Goal: Information Seeking & Learning: Learn about a topic

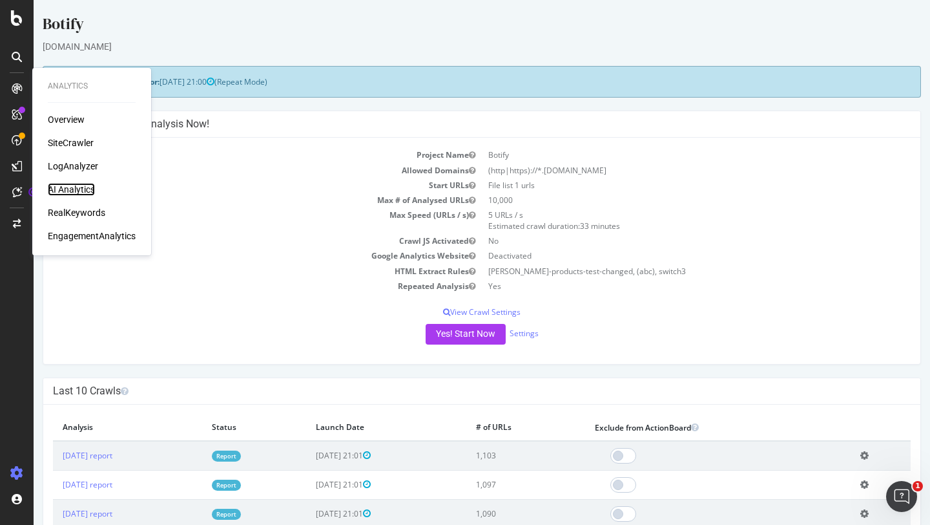
click at [73, 194] on div "AI Analytics" at bounding box center [71, 189] width 47 height 13
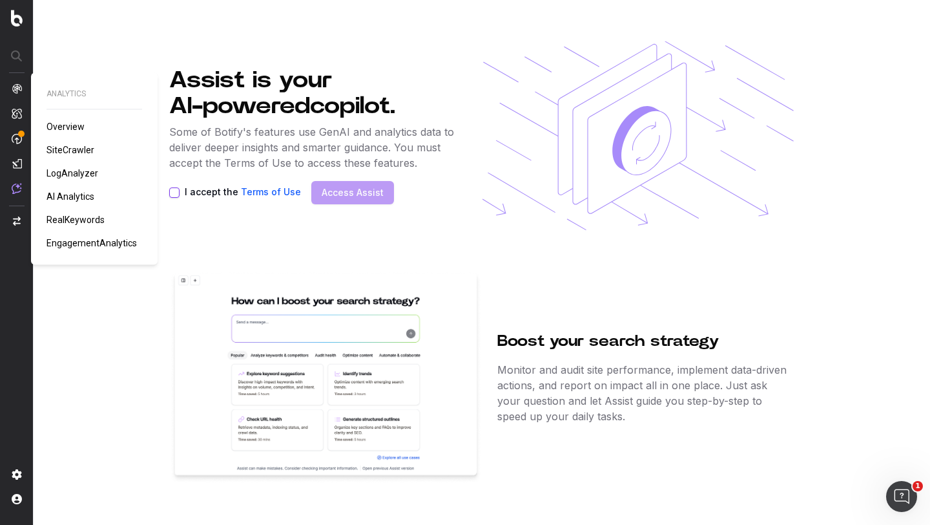
click at [75, 193] on span "AI Analytics" at bounding box center [71, 196] width 48 height 10
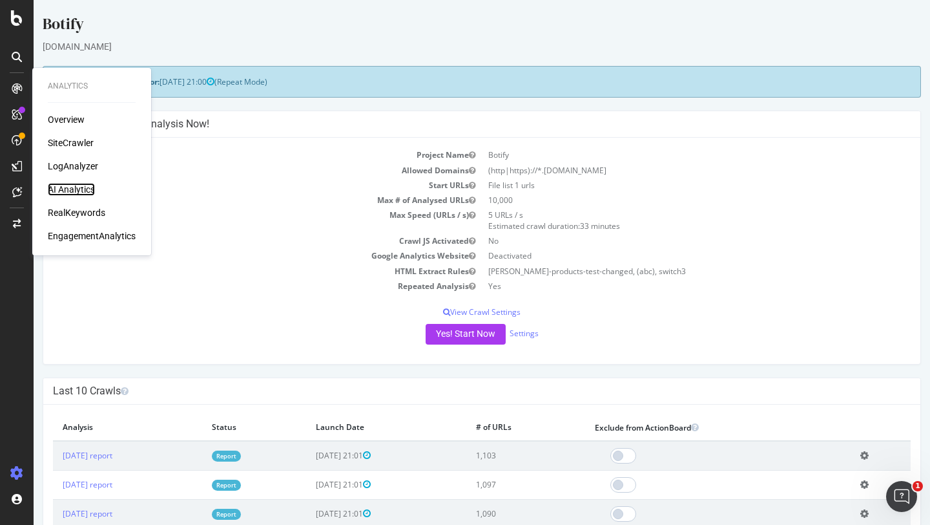
click at [77, 188] on div "AI Analytics" at bounding box center [71, 189] width 47 height 13
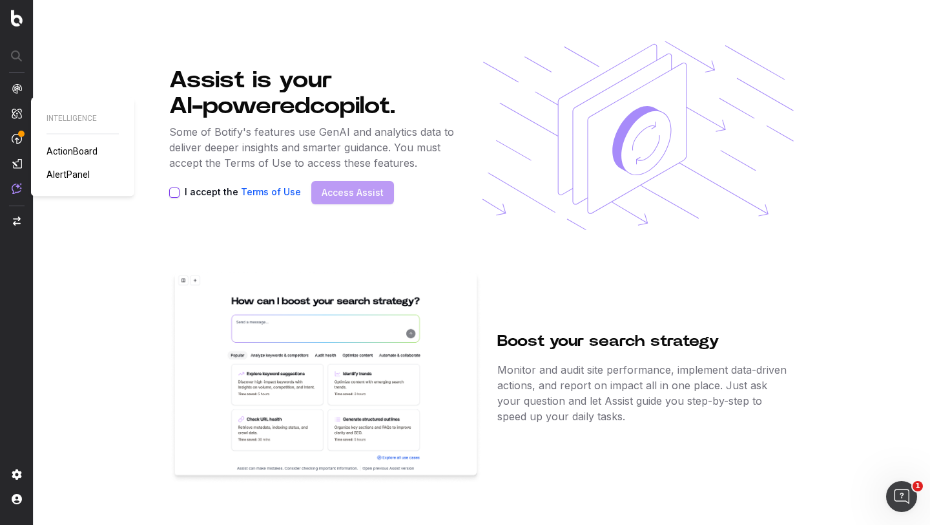
click at [15, 110] on img at bounding box center [17, 113] width 10 height 11
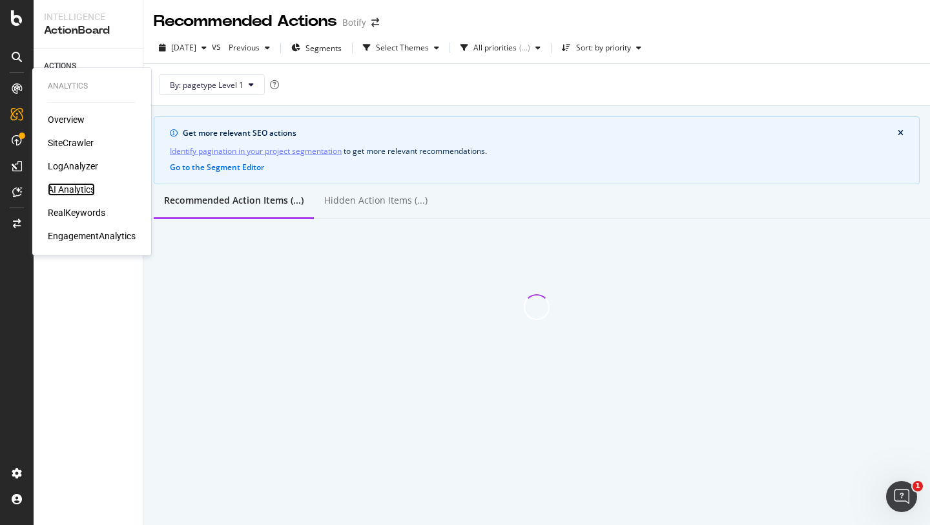
click at [73, 186] on div "AI Analytics" at bounding box center [71, 189] width 47 height 13
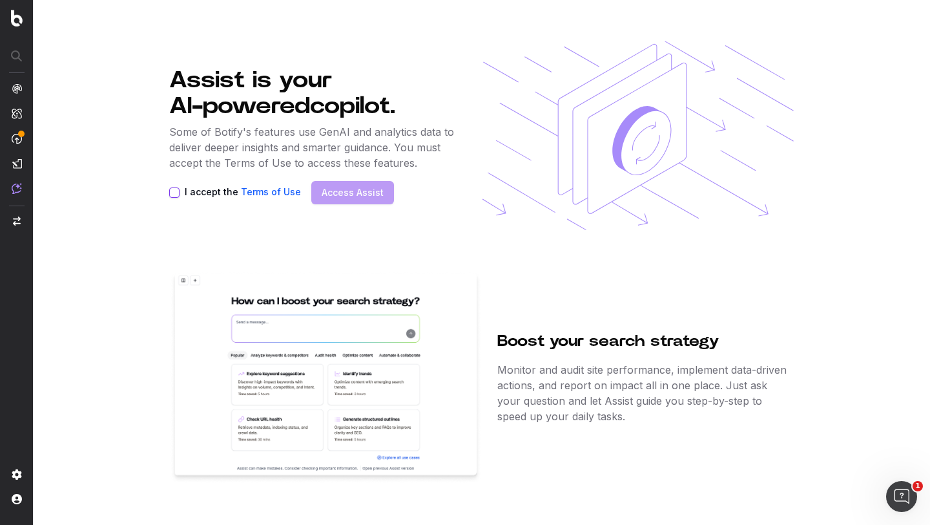
click at [171, 194] on button "I accept the Terms of Use" at bounding box center [174, 192] width 10 height 10
click at [330, 197] on link "Access Assist" at bounding box center [353, 192] width 62 height 13
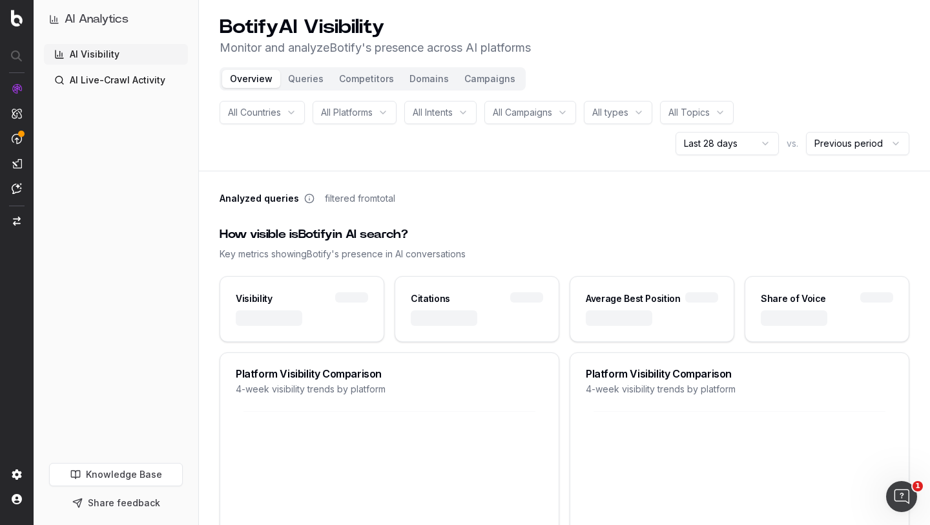
click at [103, 85] on link "AI Live-Crawl Activity" at bounding box center [116, 80] width 144 height 21
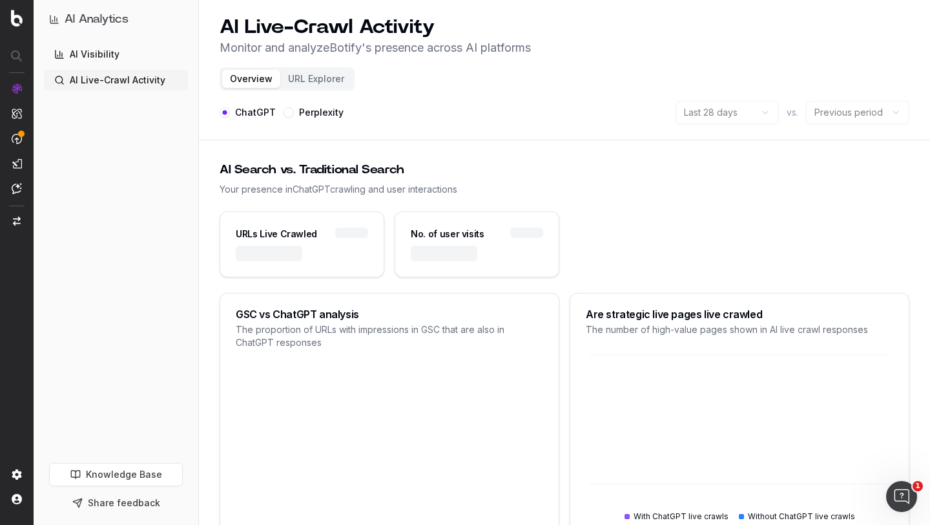
click at [104, 57] on link "AI Visibility" at bounding box center [116, 54] width 144 height 21
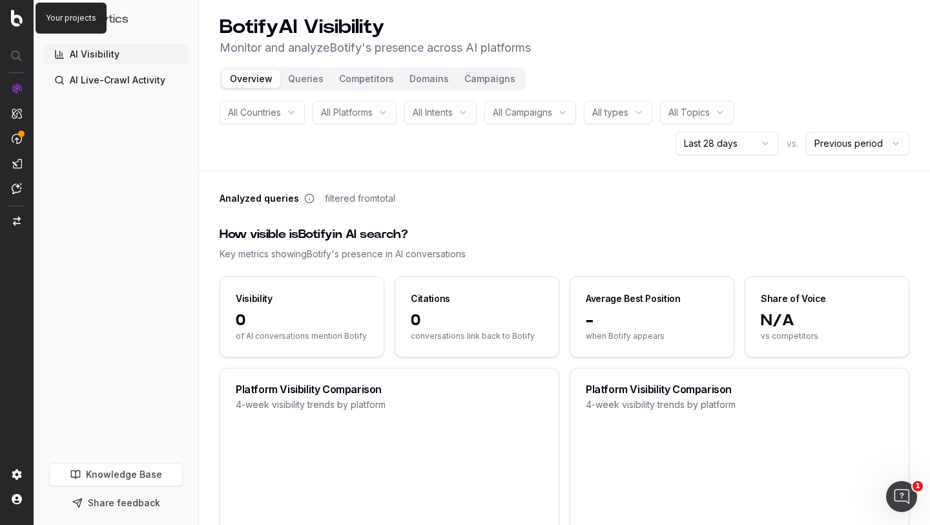
click at [14, 22] on img at bounding box center [17, 18] width 12 height 17
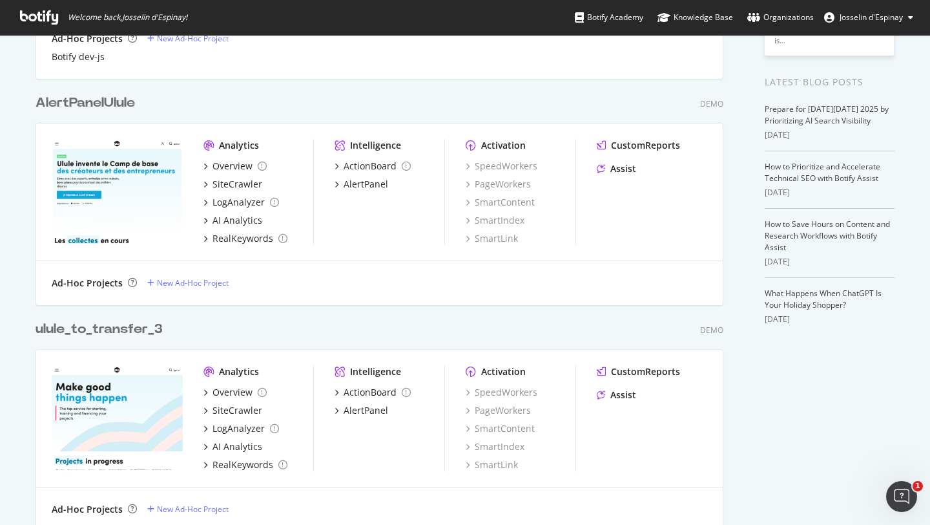
scroll to position [246, 0]
click at [617, 171] on div "Assist" at bounding box center [623, 169] width 26 height 13
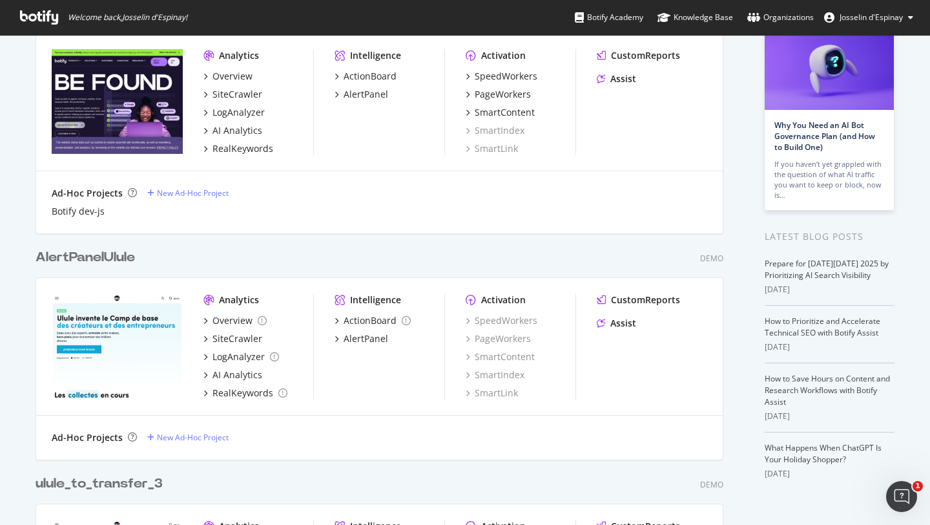
scroll to position [131, 0]
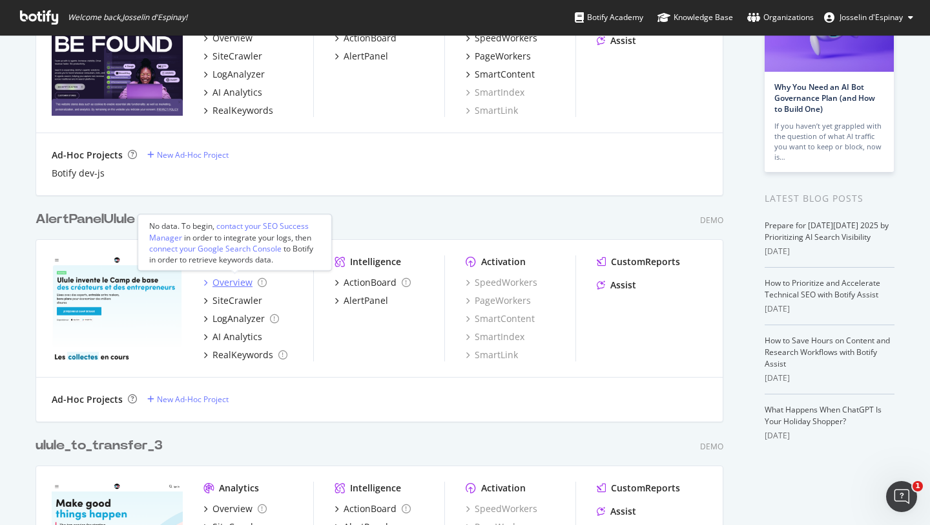
click at [206, 280] on icon "grid" at bounding box center [205, 282] width 4 height 6
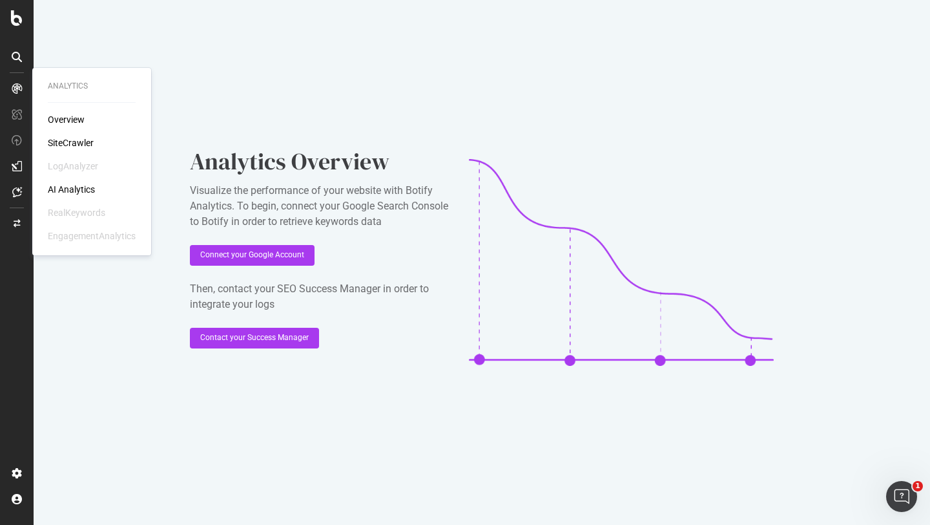
click at [85, 186] on div "AI Analytics" at bounding box center [71, 189] width 47 height 13
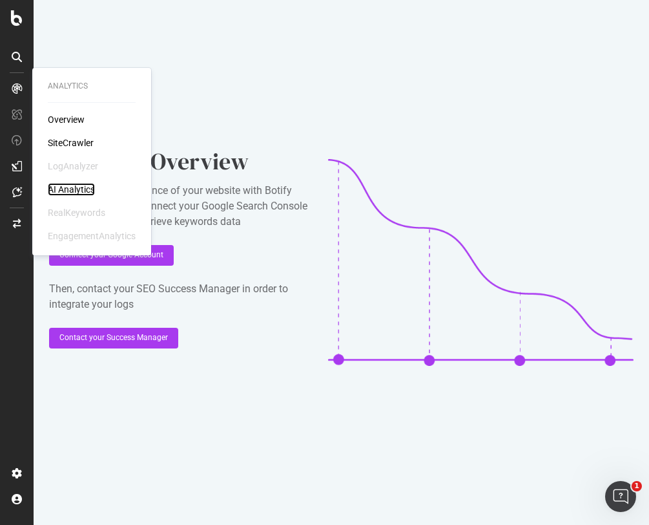
click at [74, 186] on div "AI Analytics" at bounding box center [71, 189] width 47 height 13
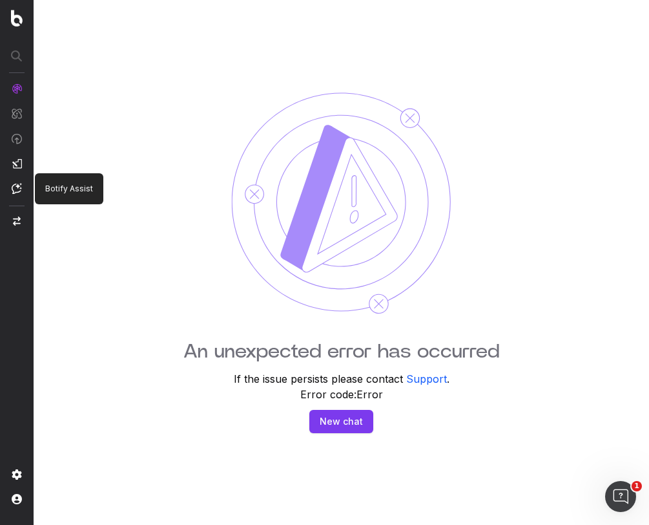
click at [19, 193] on img at bounding box center [17, 188] width 10 height 11
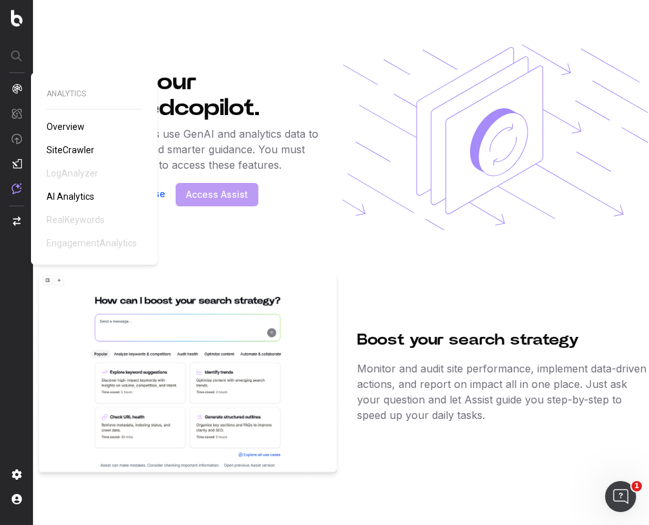
click at [76, 194] on span "AI Analytics" at bounding box center [71, 196] width 48 height 10
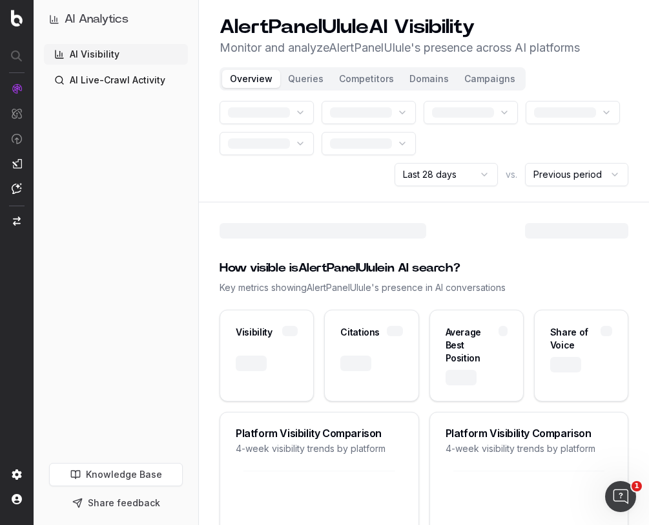
click at [18, 196] on nav at bounding box center [17, 262] width 34 height 525
click at [13, 186] on img at bounding box center [17, 188] width 10 height 11
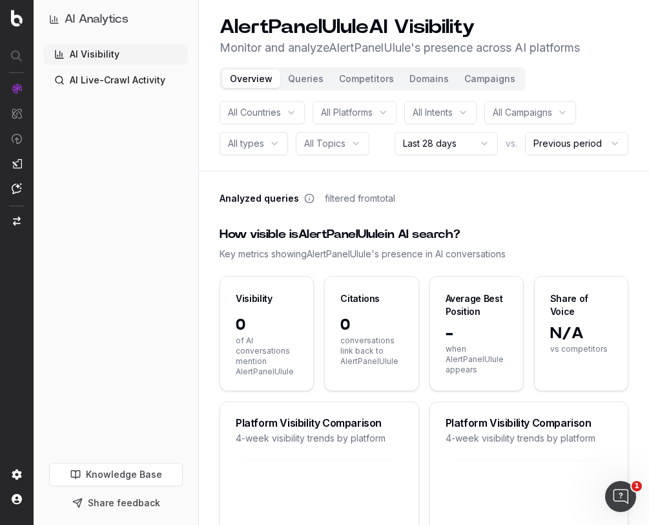
click at [16, 187] on img at bounding box center [17, 188] width 10 height 11
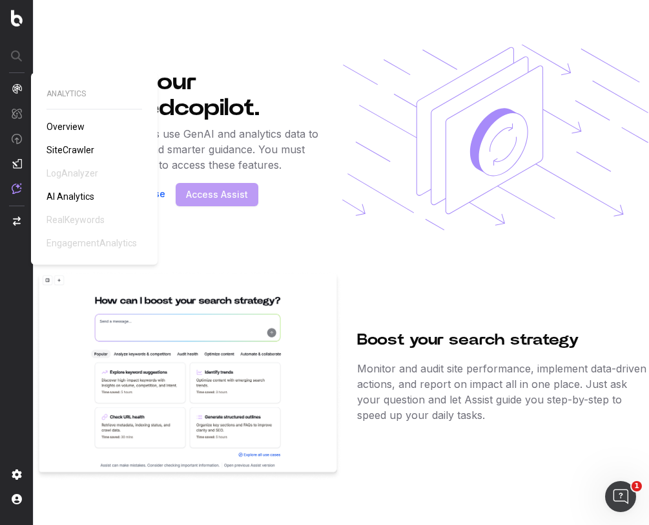
click at [67, 193] on span "AI Analytics" at bounding box center [71, 196] width 48 height 10
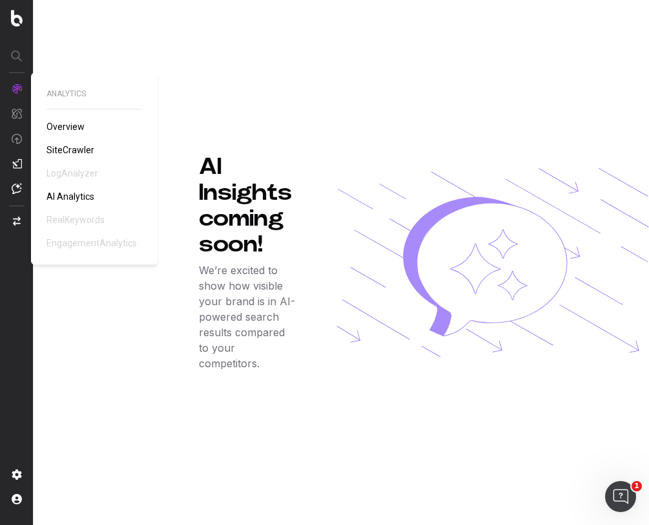
click at [68, 196] on span "AI Analytics" at bounding box center [71, 196] width 48 height 10
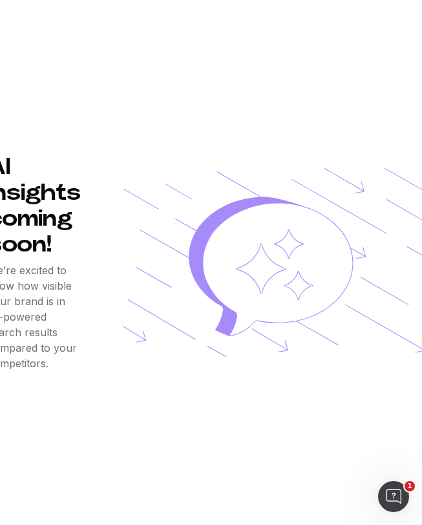
click at [308, 146] on div "AI Insights coming soon! We’re excited to show how visible your brand is in AI-…" at bounding box center [211, 262] width 422 height 525
click at [344, 131] on div "AI Insights coming soon! We’re excited to show how visible your brand is in AI-…" at bounding box center [211, 262] width 422 height 525
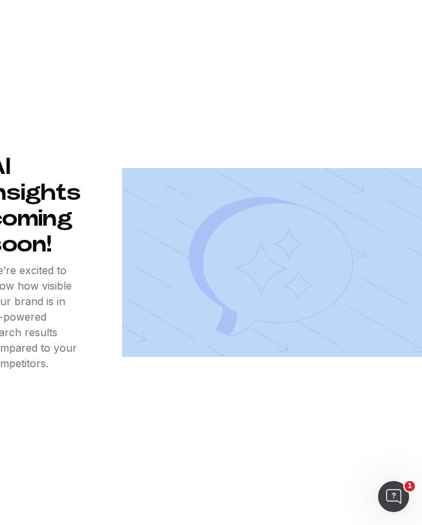
click at [344, 131] on div "AI Insights coming soon! We’re excited to show how visible your brand is in AI-…" at bounding box center [211, 262] width 422 height 525
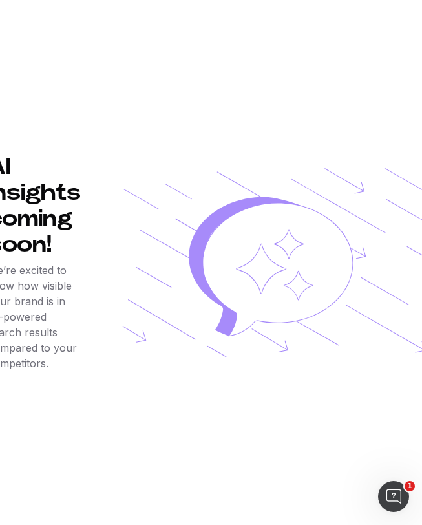
click at [338, 119] on div "AI Insights coming soon! We’re excited to show how visible your brand is in AI-…" at bounding box center [211, 262] width 422 height 525
click at [371, 107] on div "AI Insights coming soon! We’re excited to show how visible your brand is in AI-…" at bounding box center [211, 262] width 422 height 525
